Goal: Navigation & Orientation: Find specific page/section

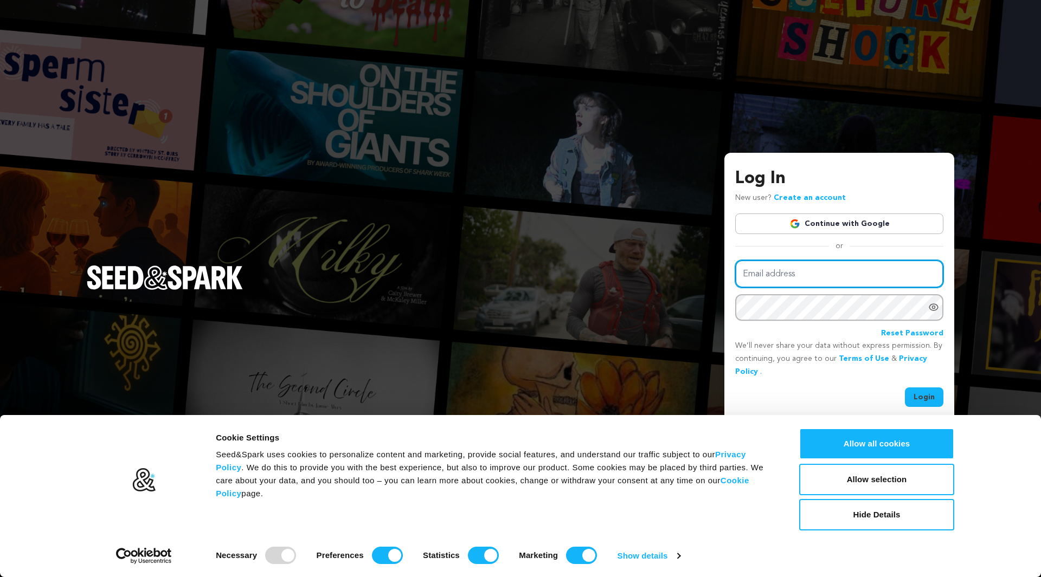
click at [810, 270] on input "Email address" at bounding box center [839, 274] width 208 height 28
type input "devindmckay@gmail.com"
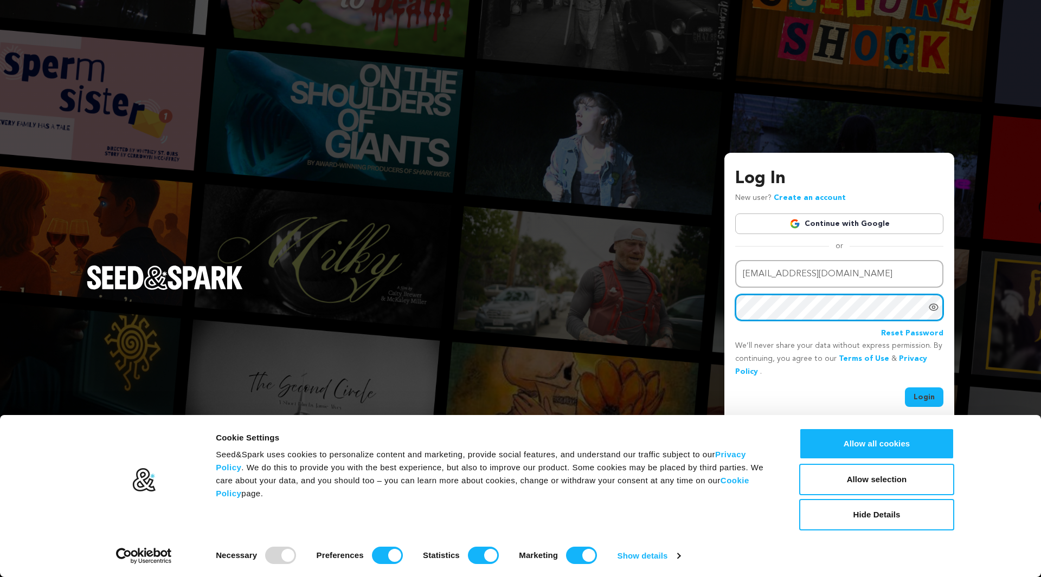
click at [905, 387] on button "Login" at bounding box center [924, 397] width 38 height 20
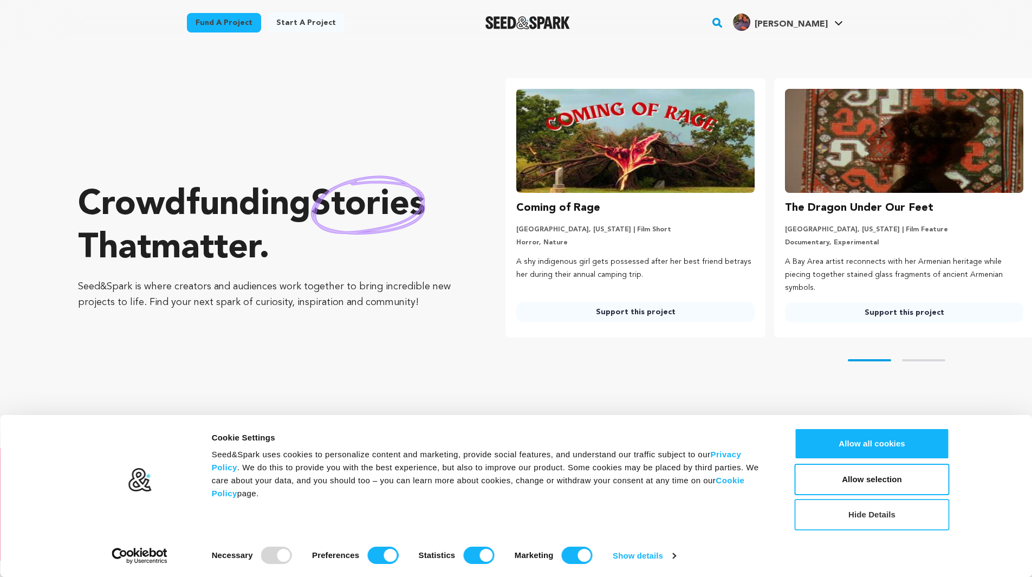
click at [897, 525] on button "Hide Details" at bounding box center [872, 514] width 155 height 31
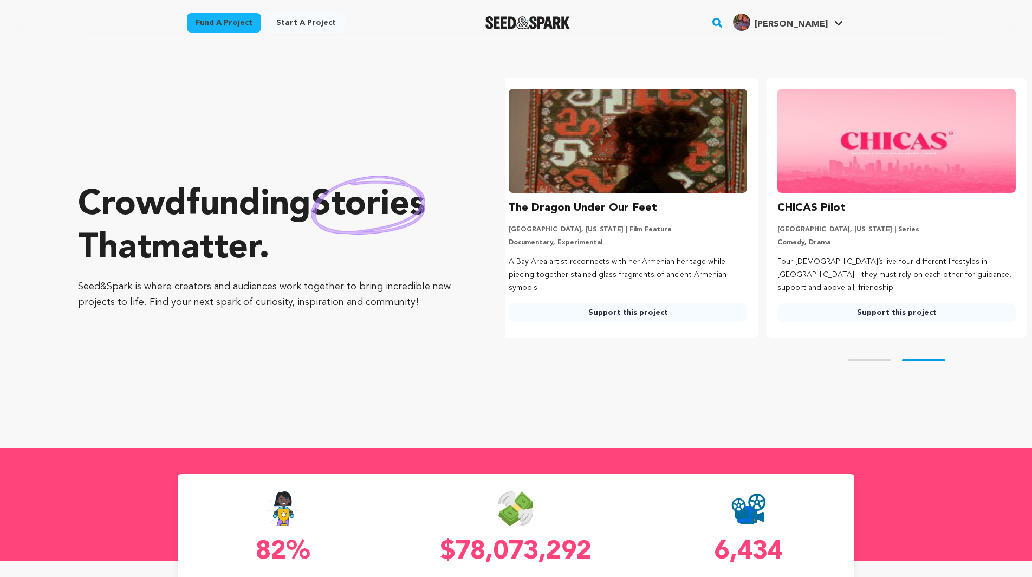
scroll to position [0, 277]
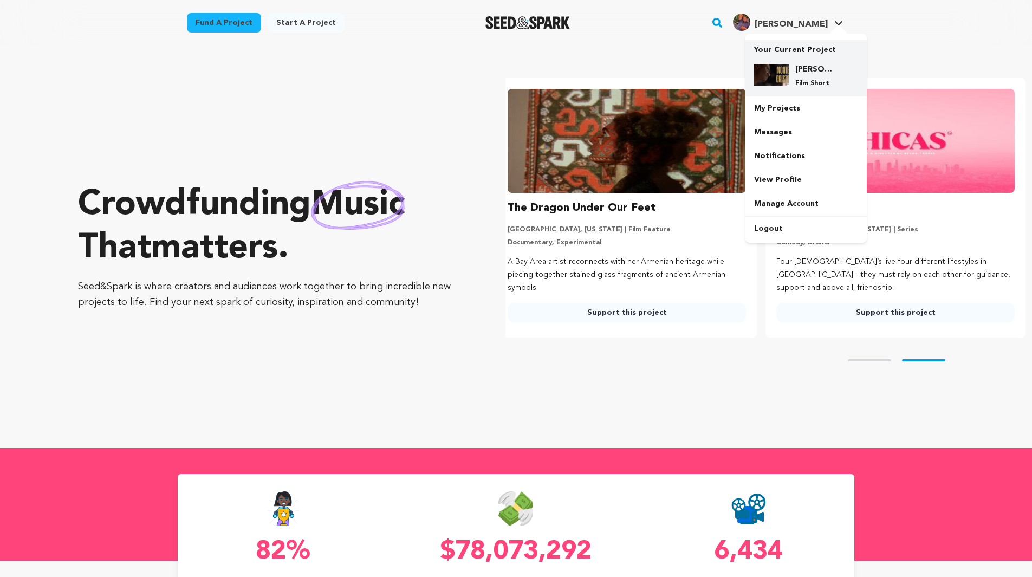
click at [815, 72] on h4 "[PERSON_NAME]" at bounding box center [815, 69] width 39 height 11
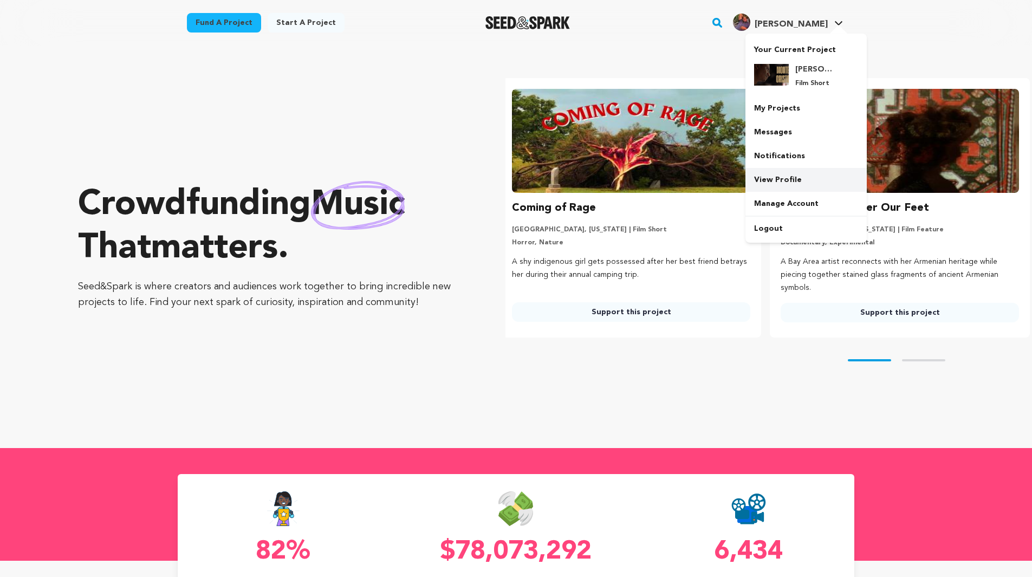
scroll to position [0, 0]
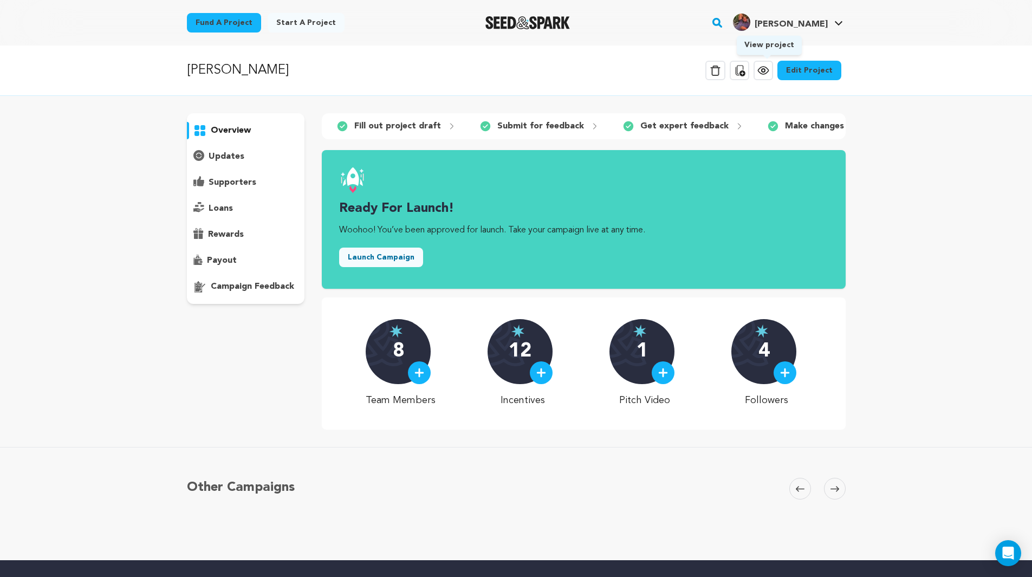
click at [770, 66] on icon at bounding box center [763, 70] width 13 height 13
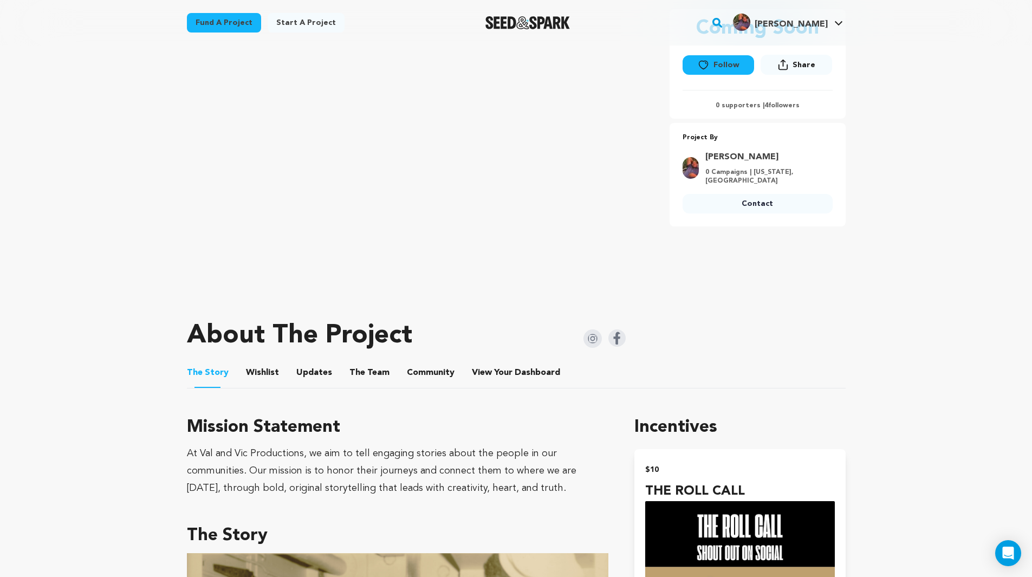
scroll to position [108, 0]
